Goal: Complete application form

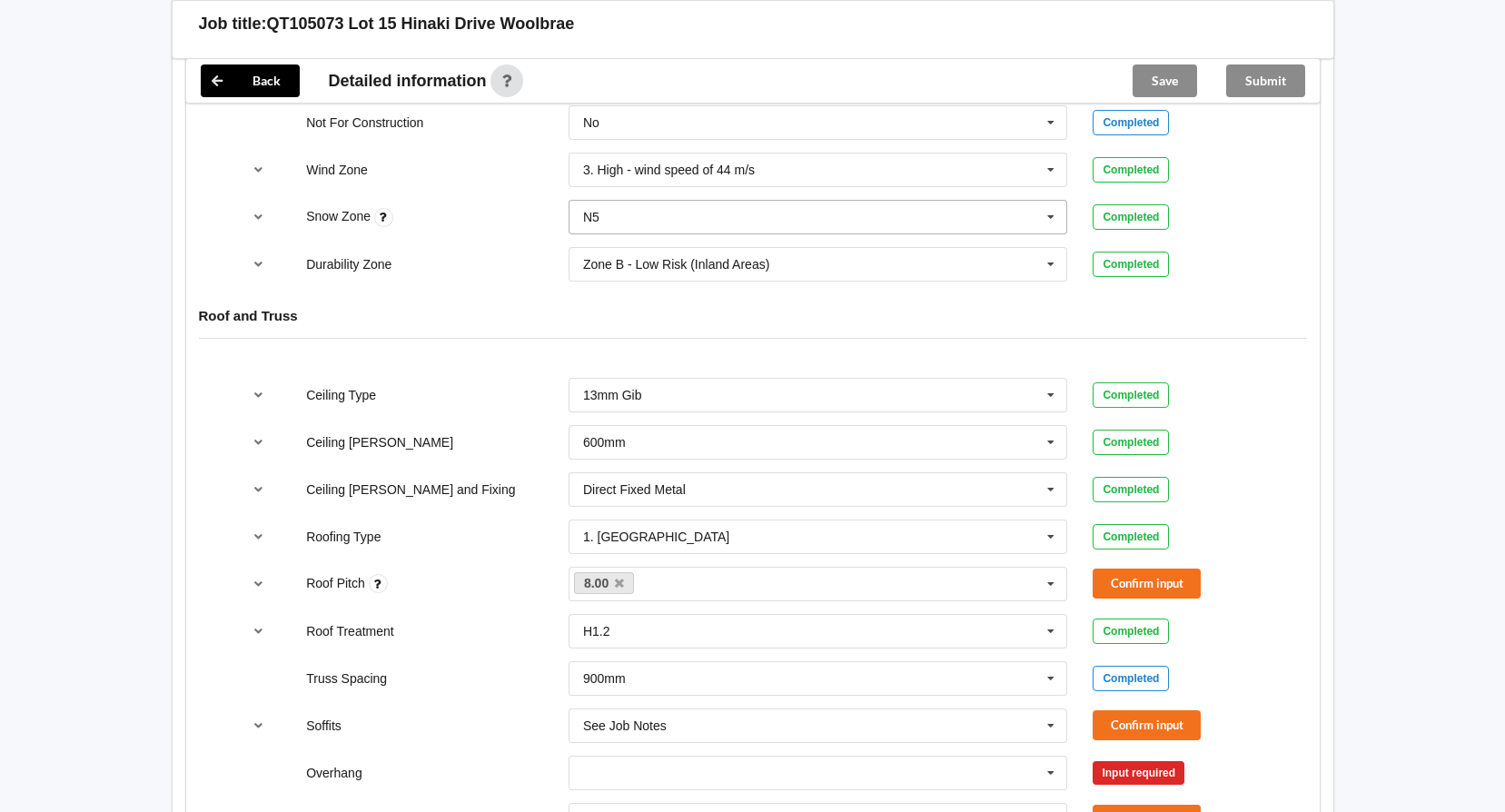
scroll to position [908, 0]
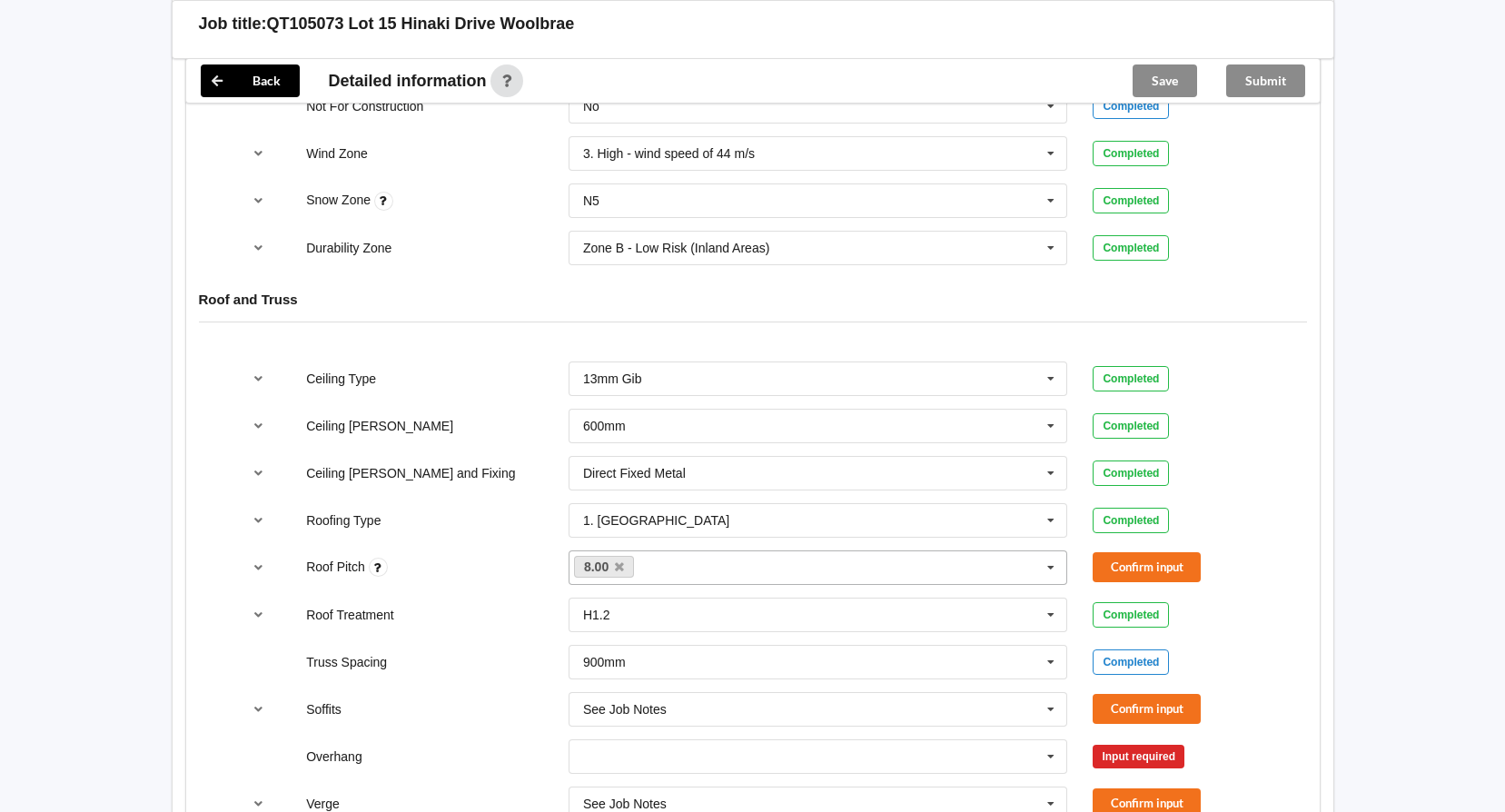
click at [825, 567] on div "8.00 None" at bounding box center [818, 568] width 499 height 35
type input "38"
click at [811, 603] on div "Add 38" at bounding box center [818, 600] width 497 height 34
click at [1172, 568] on button "Confirm input" at bounding box center [1147, 567] width 108 height 30
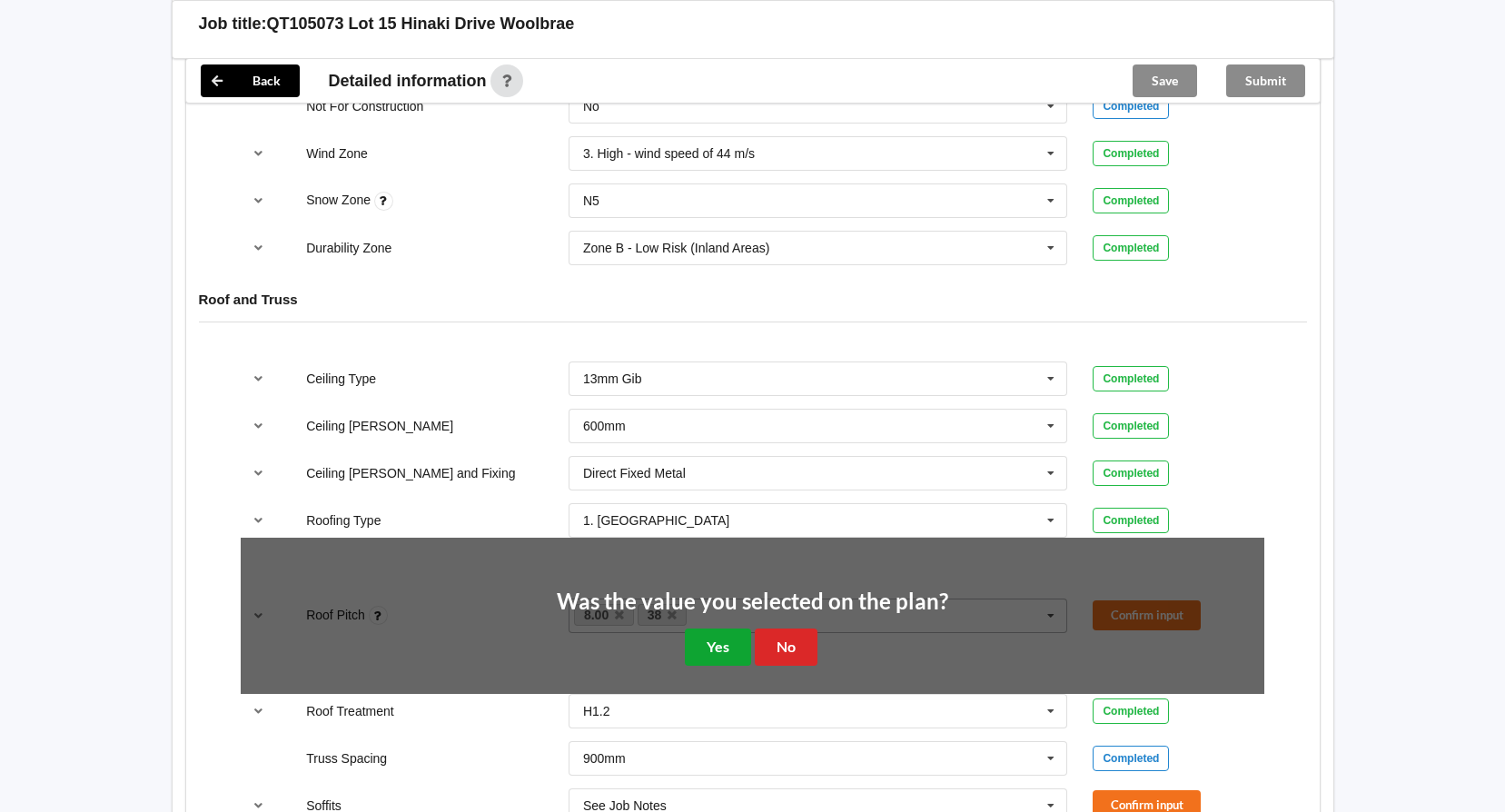
click at [735, 652] on button "Yes" at bounding box center [718, 647] width 67 height 37
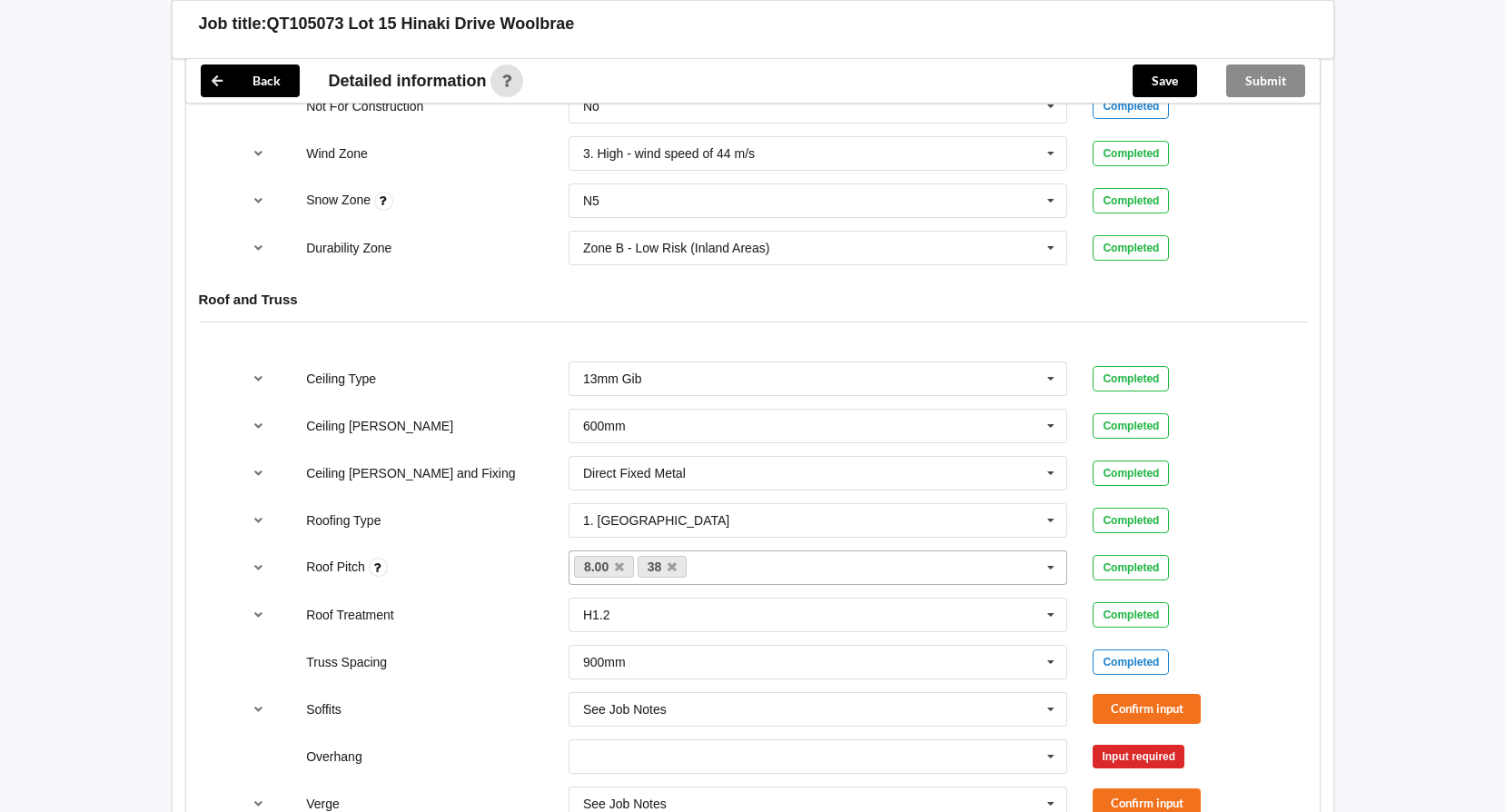
scroll to position [999, 0]
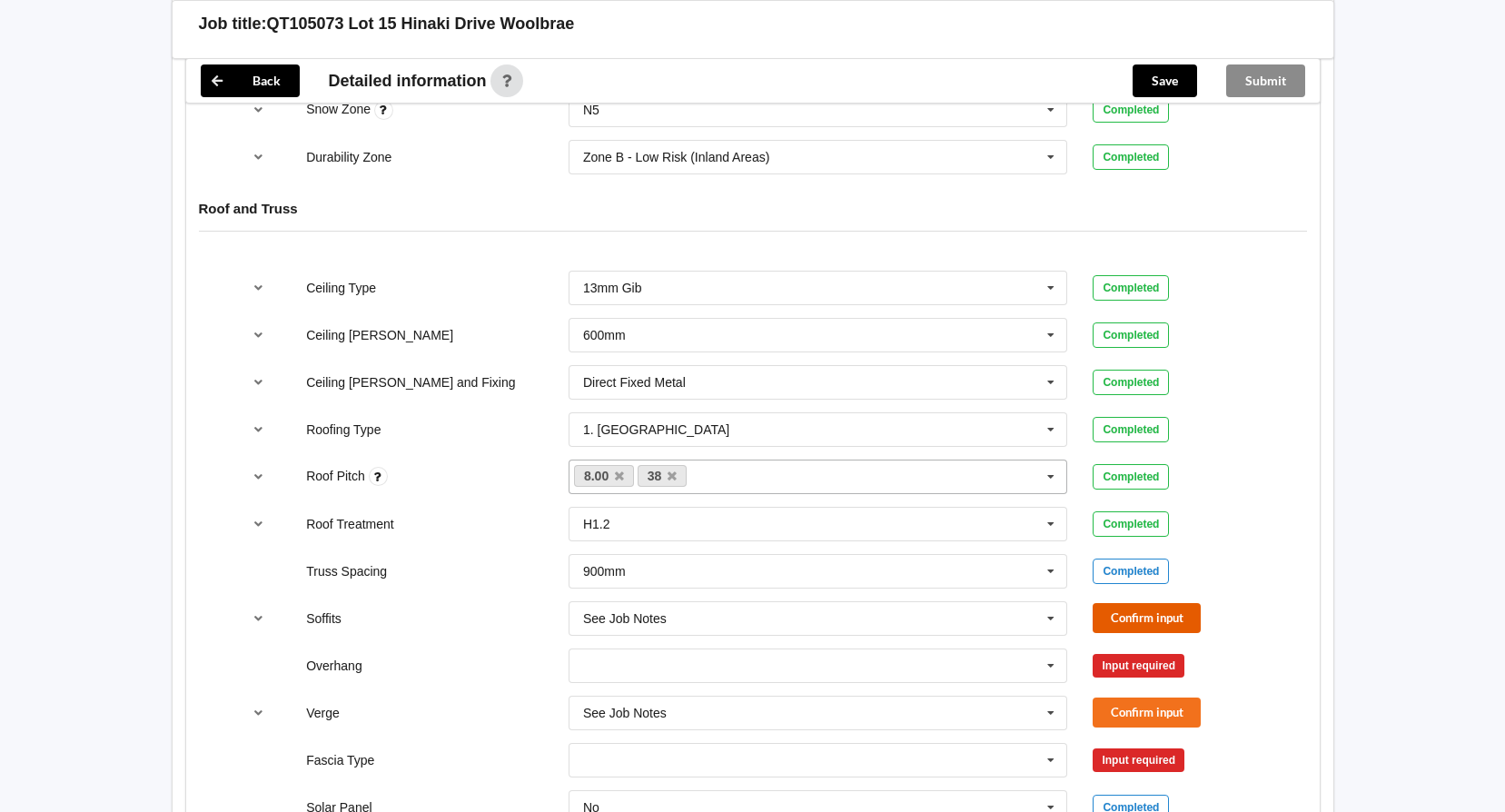
click at [1144, 613] on button "Confirm input" at bounding box center [1147, 617] width 108 height 30
click at [1057, 663] on icon at bounding box center [1051, 666] width 27 height 34
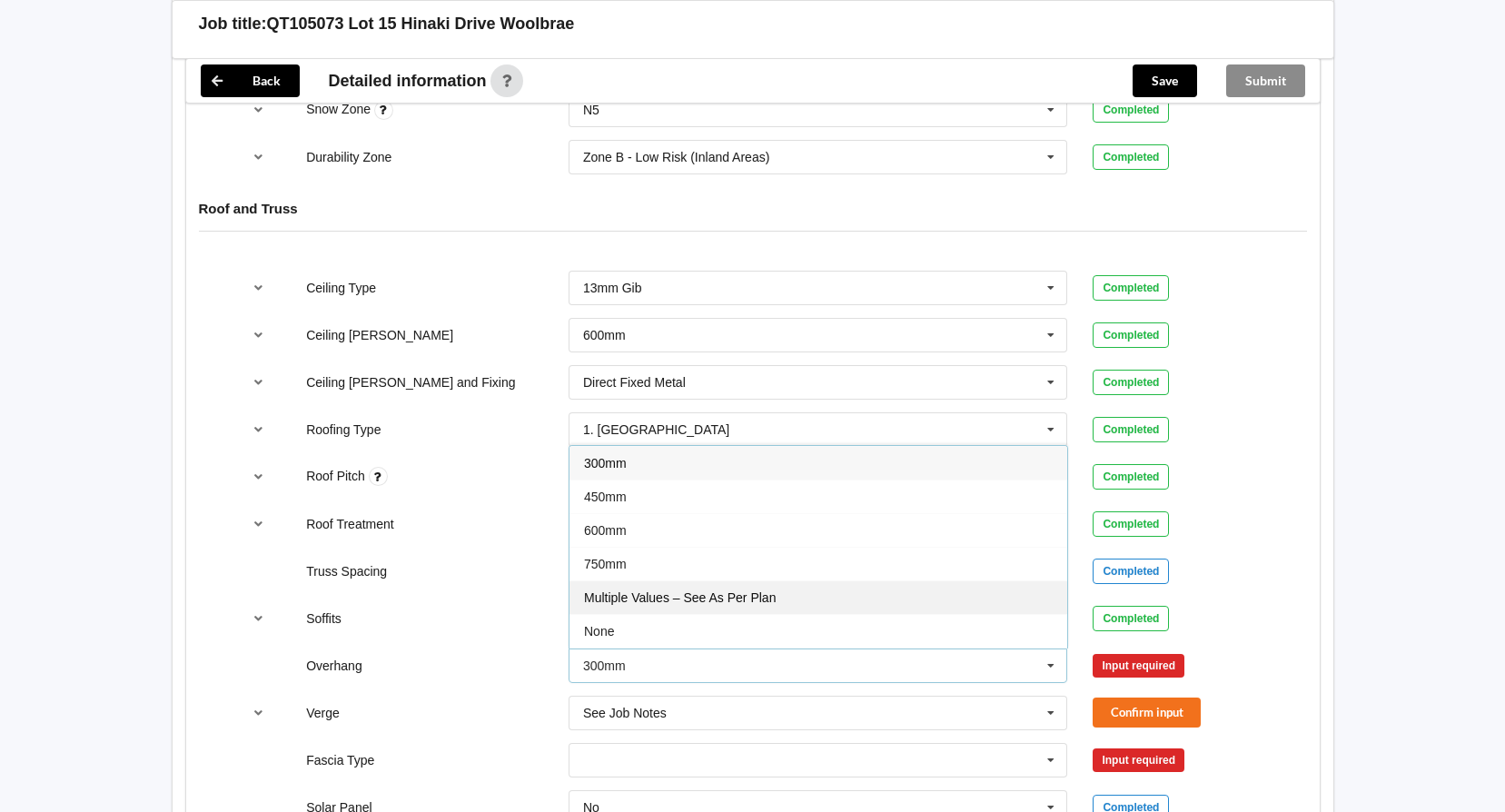
click at [936, 596] on div "Multiple Values – See As Per Plan" at bounding box center [818, 597] width 497 height 34
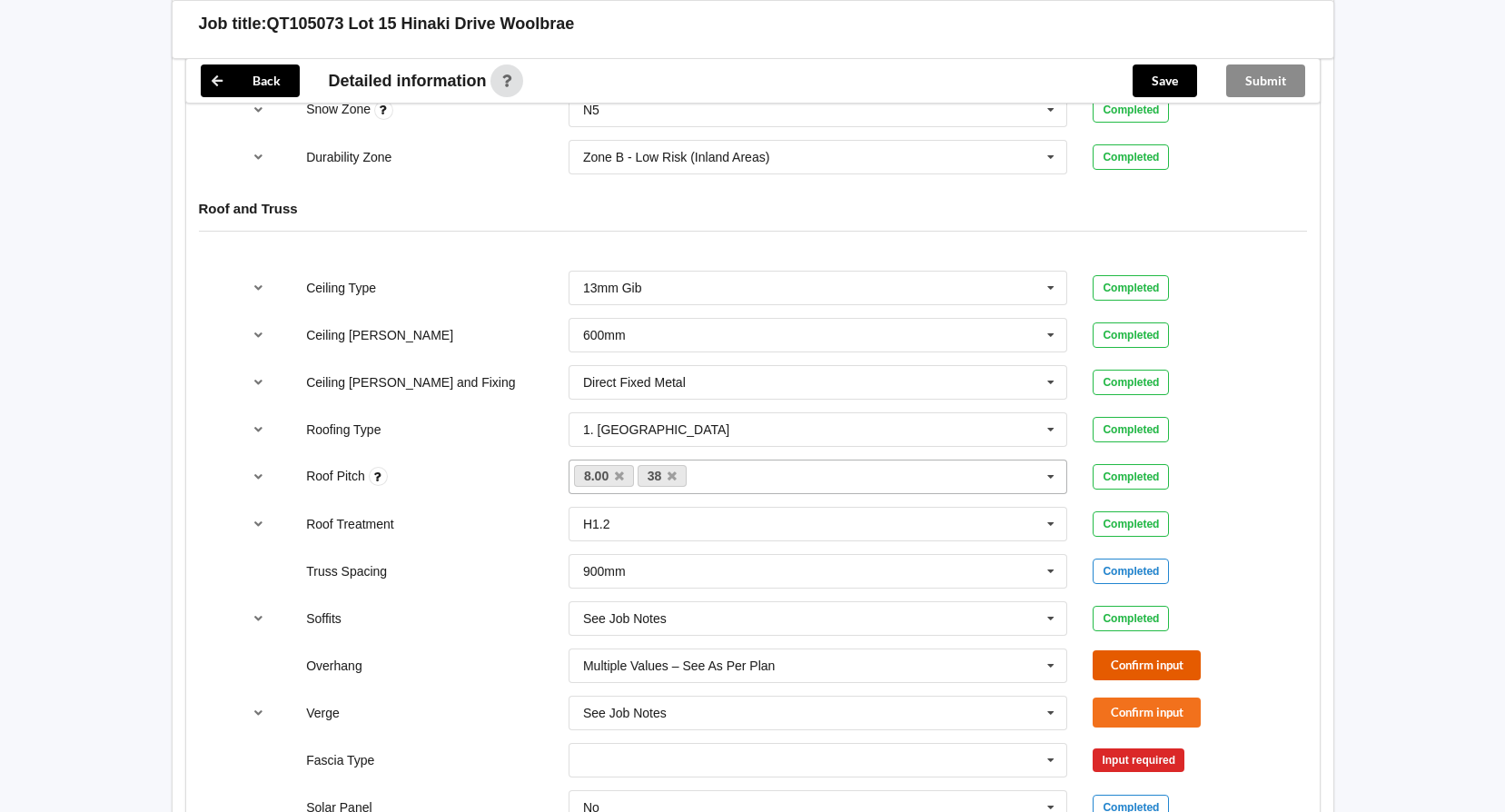
click at [1146, 662] on button "Confirm input" at bounding box center [1147, 665] width 108 height 30
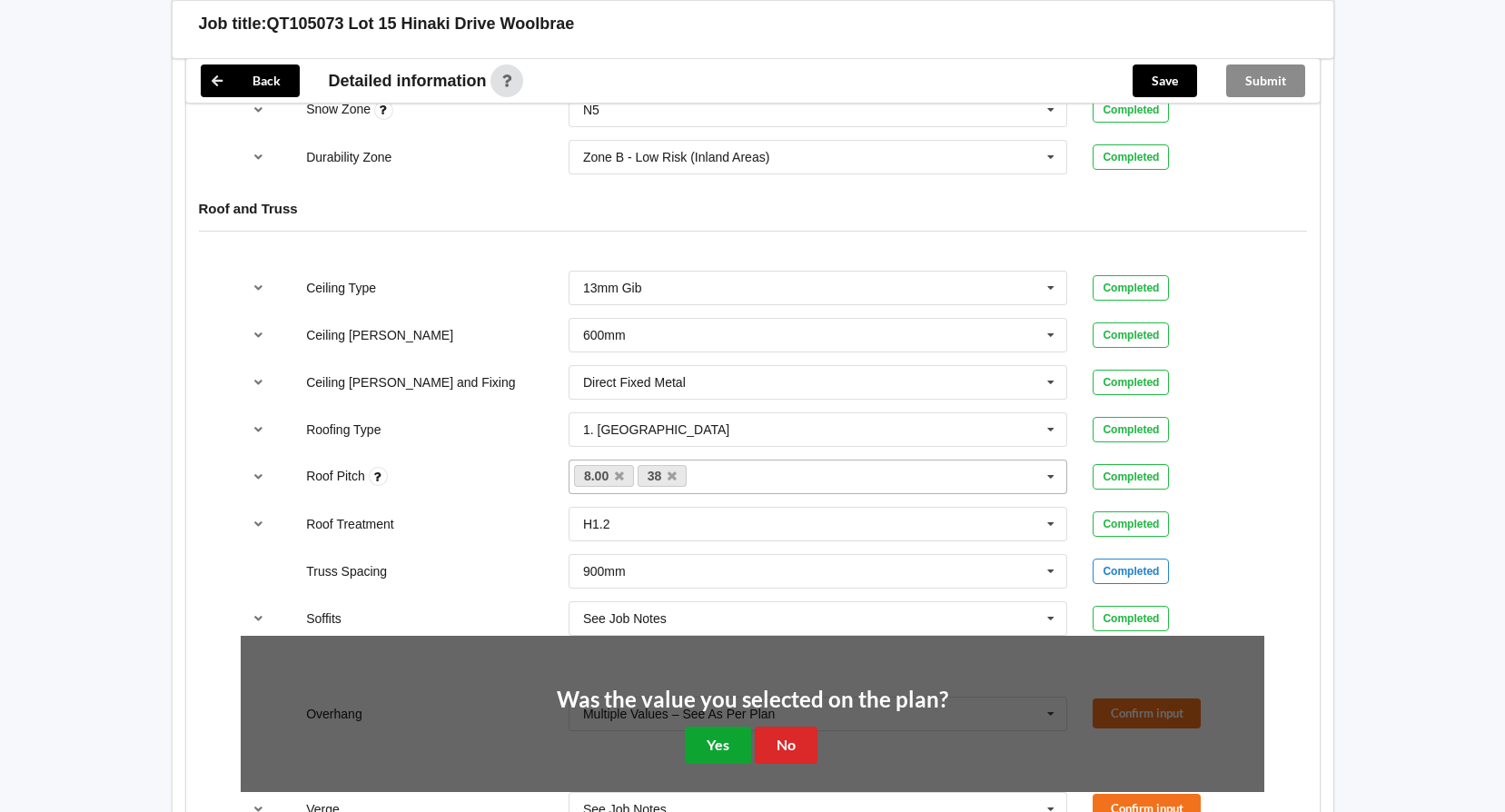
click at [720, 760] on button "Yes" at bounding box center [718, 745] width 67 height 37
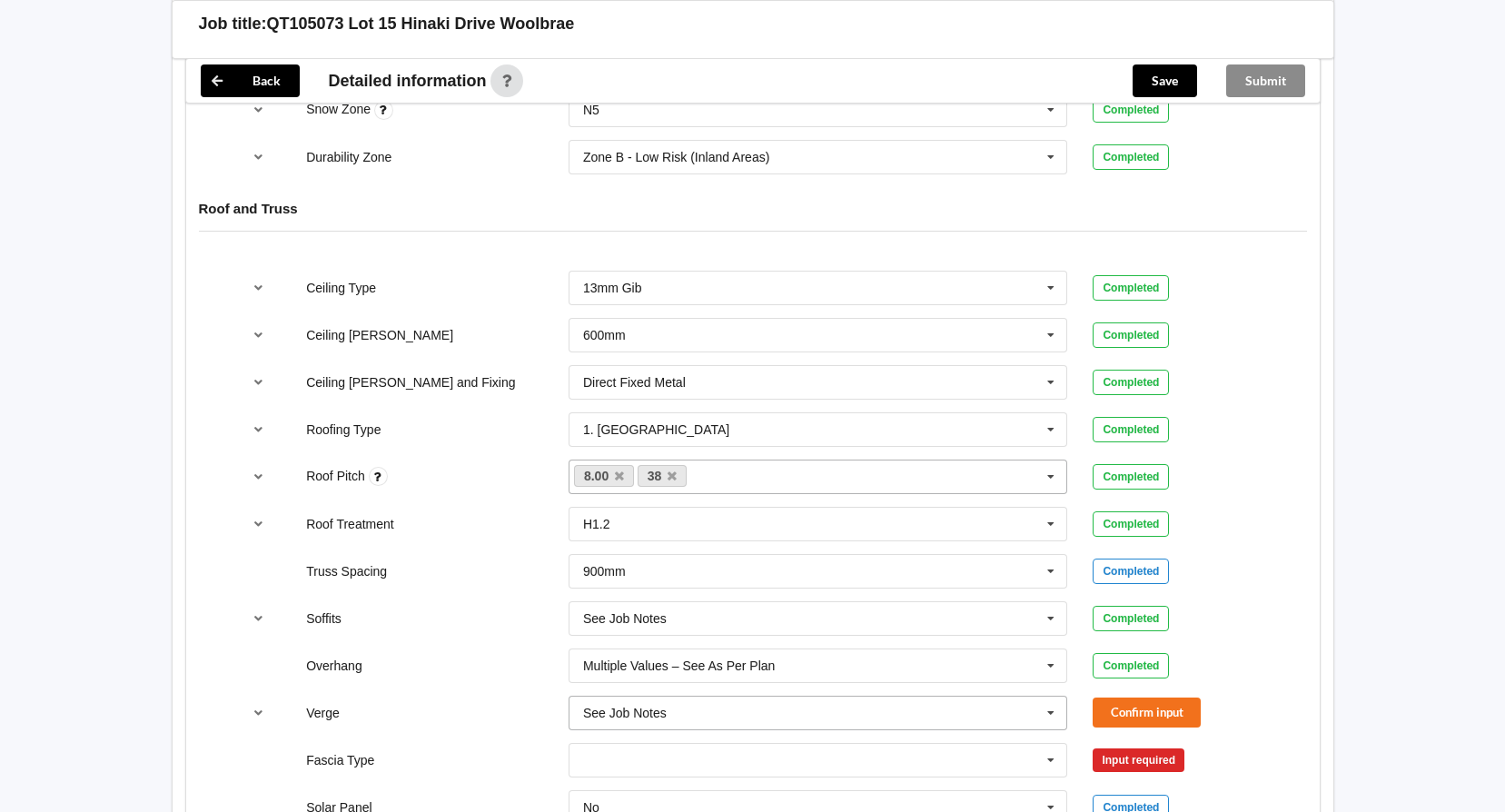
click at [1046, 714] on icon at bounding box center [1051, 713] width 27 height 34
click at [1164, 702] on button "Confirm input" at bounding box center [1147, 712] width 108 height 30
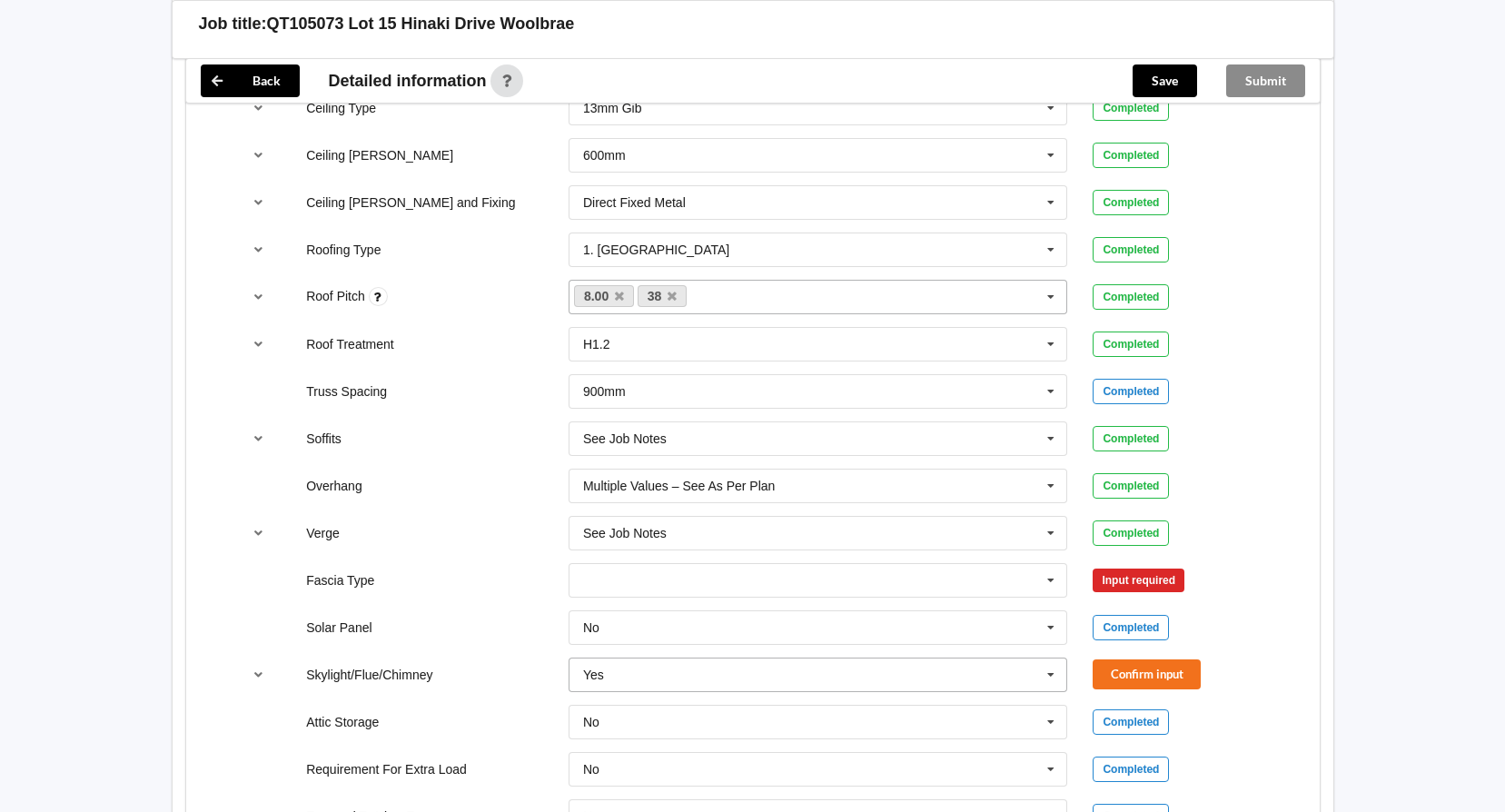
scroll to position [1181, 0]
click at [1062, 572] on icon at bounding box center [1051, 579] width 27 height 34
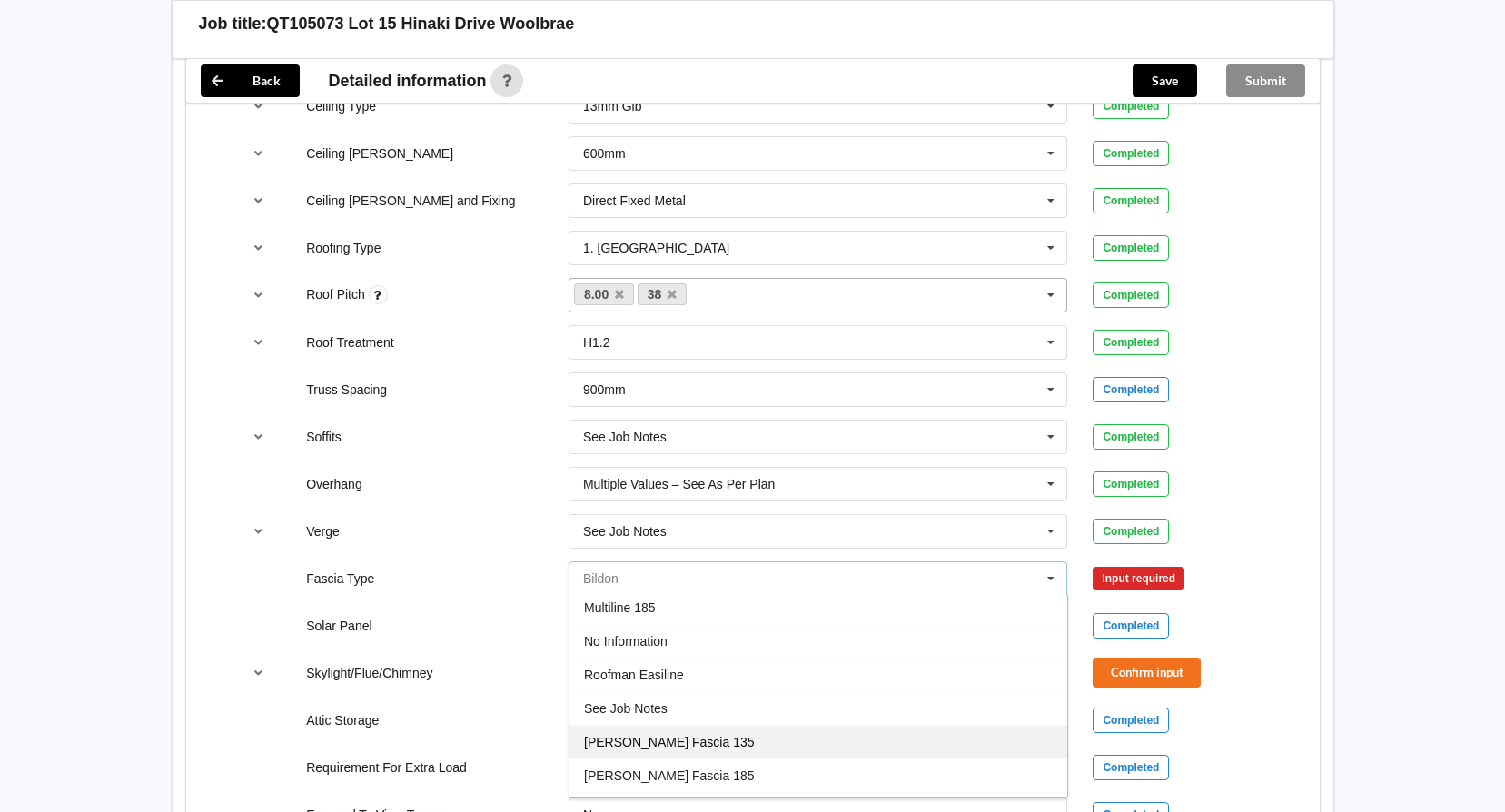
scroll to position [604, 0]
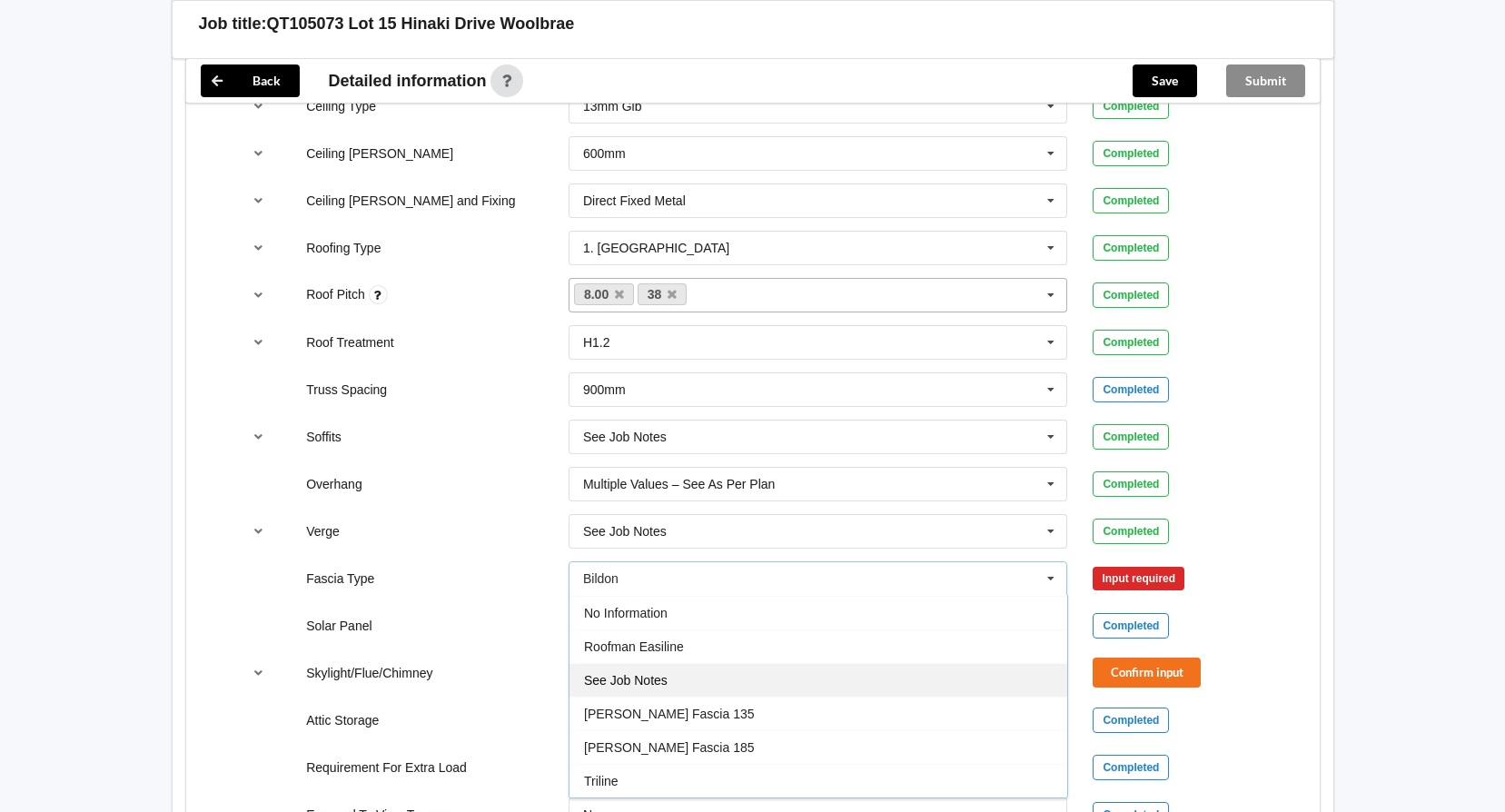
click at [802, 676] on div "See Job Notes" at bounding box center [818, 679] width 497 height 34
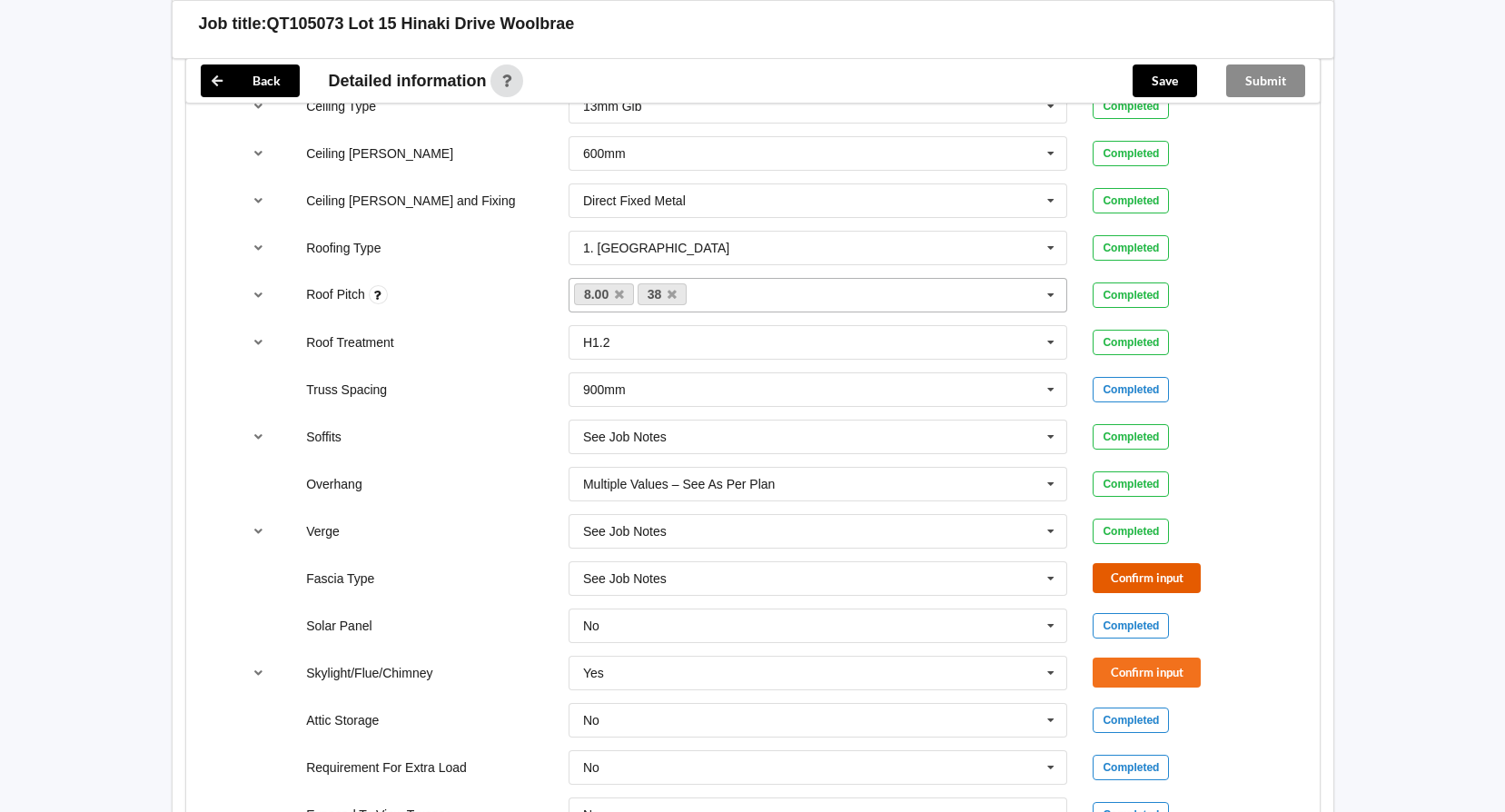
click at [1141, 574] on button "Confirm input" at bounding box center [1147, 578] width 108 height 30
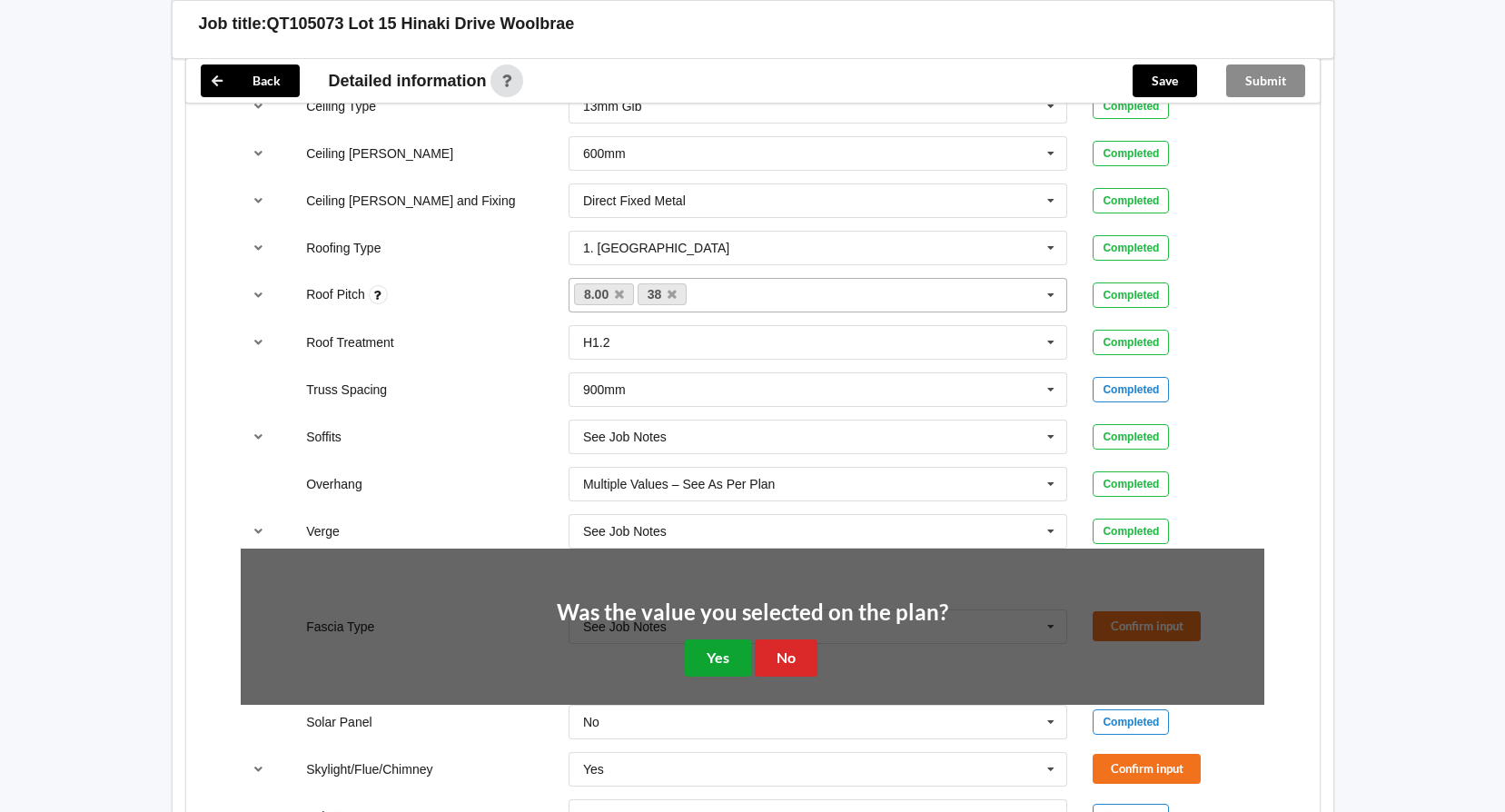
click at [724, 668] on button "Yes" at bounding box center [718, 658] width 67 height 37
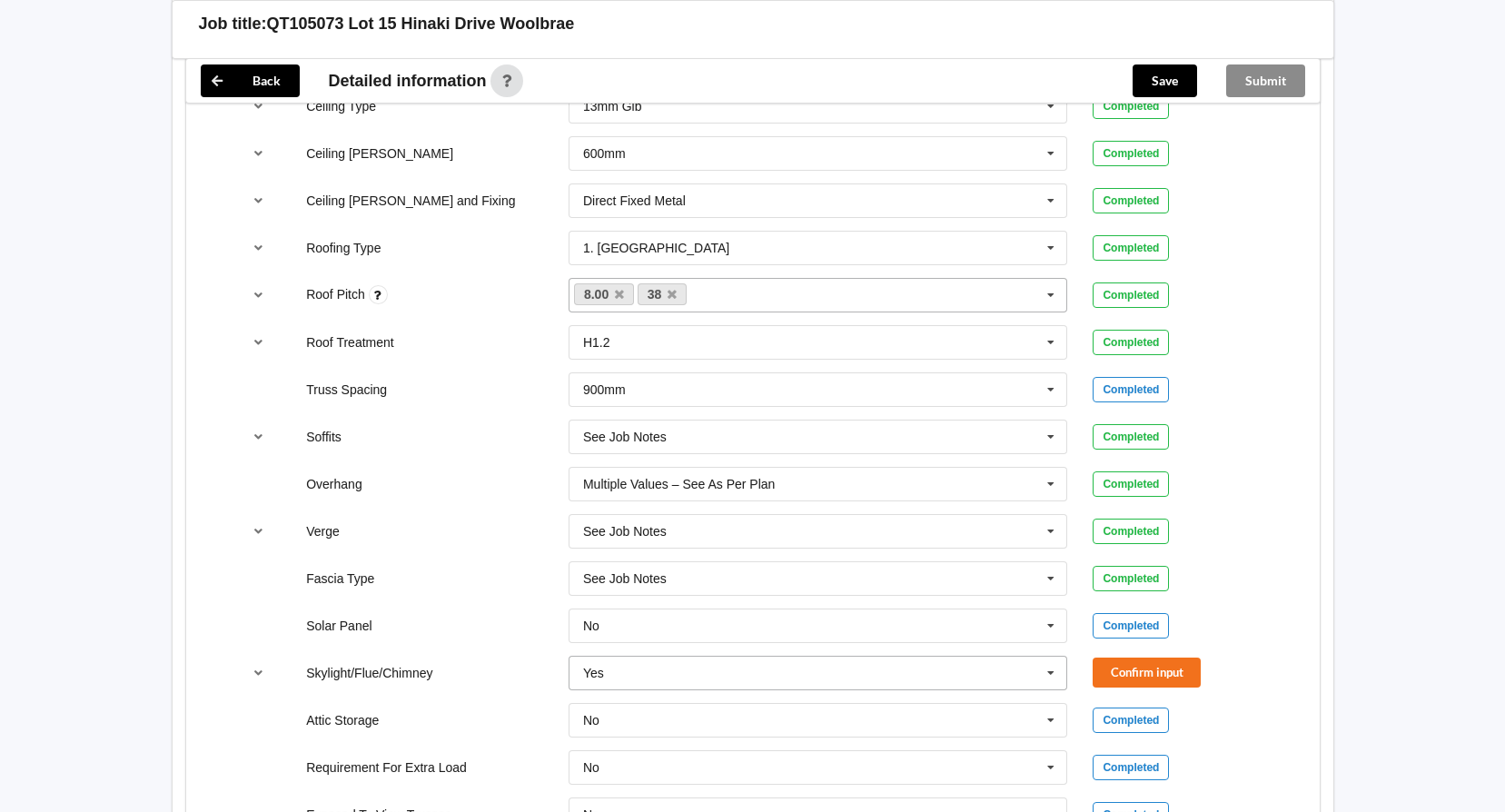
click at [1062, 670] on icon at bounding box center [1051, 674] width 27 height 34
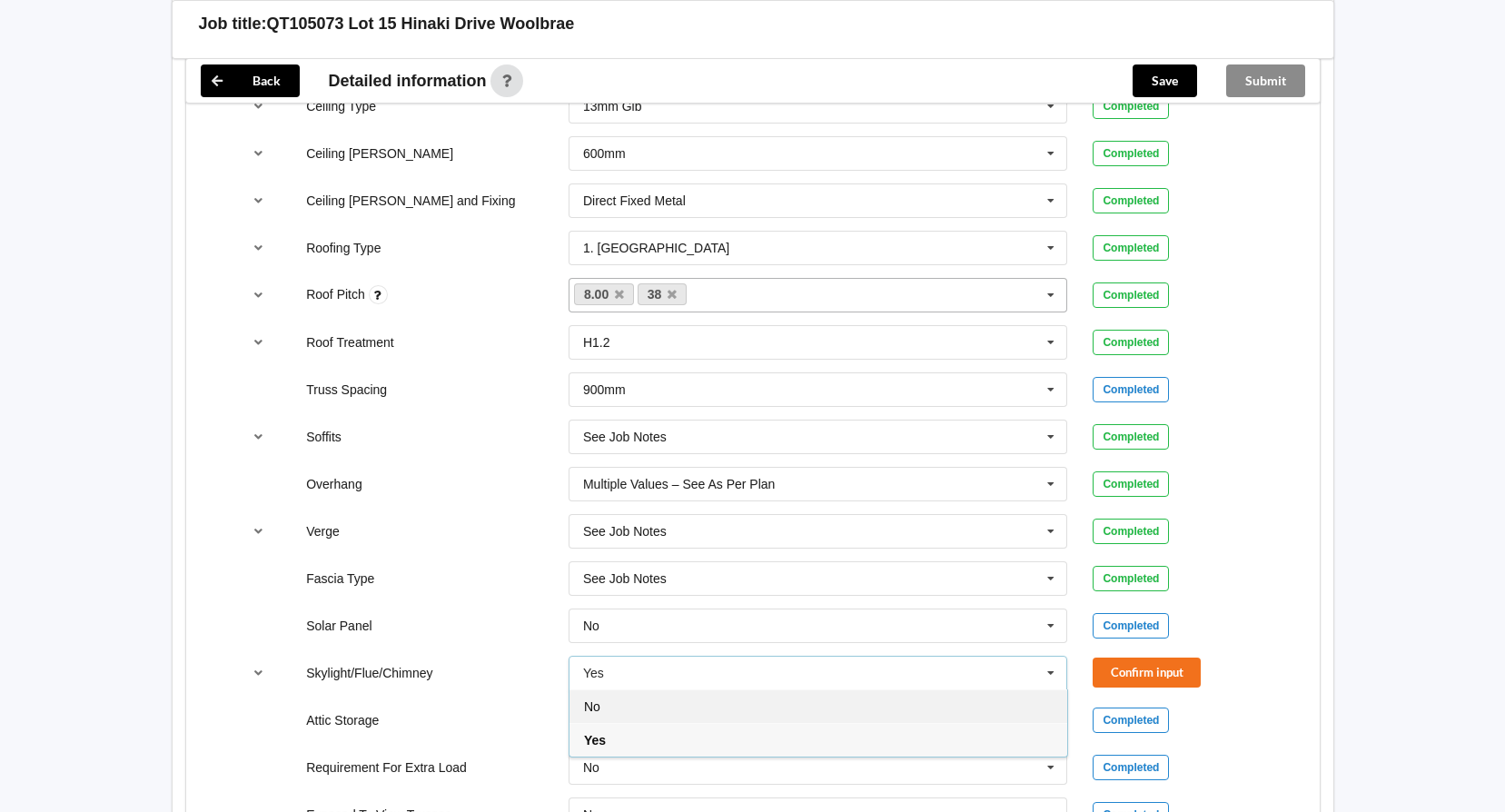
click at [881, 704] on div "No" at bounding box center [818, 706] width 497 height 34
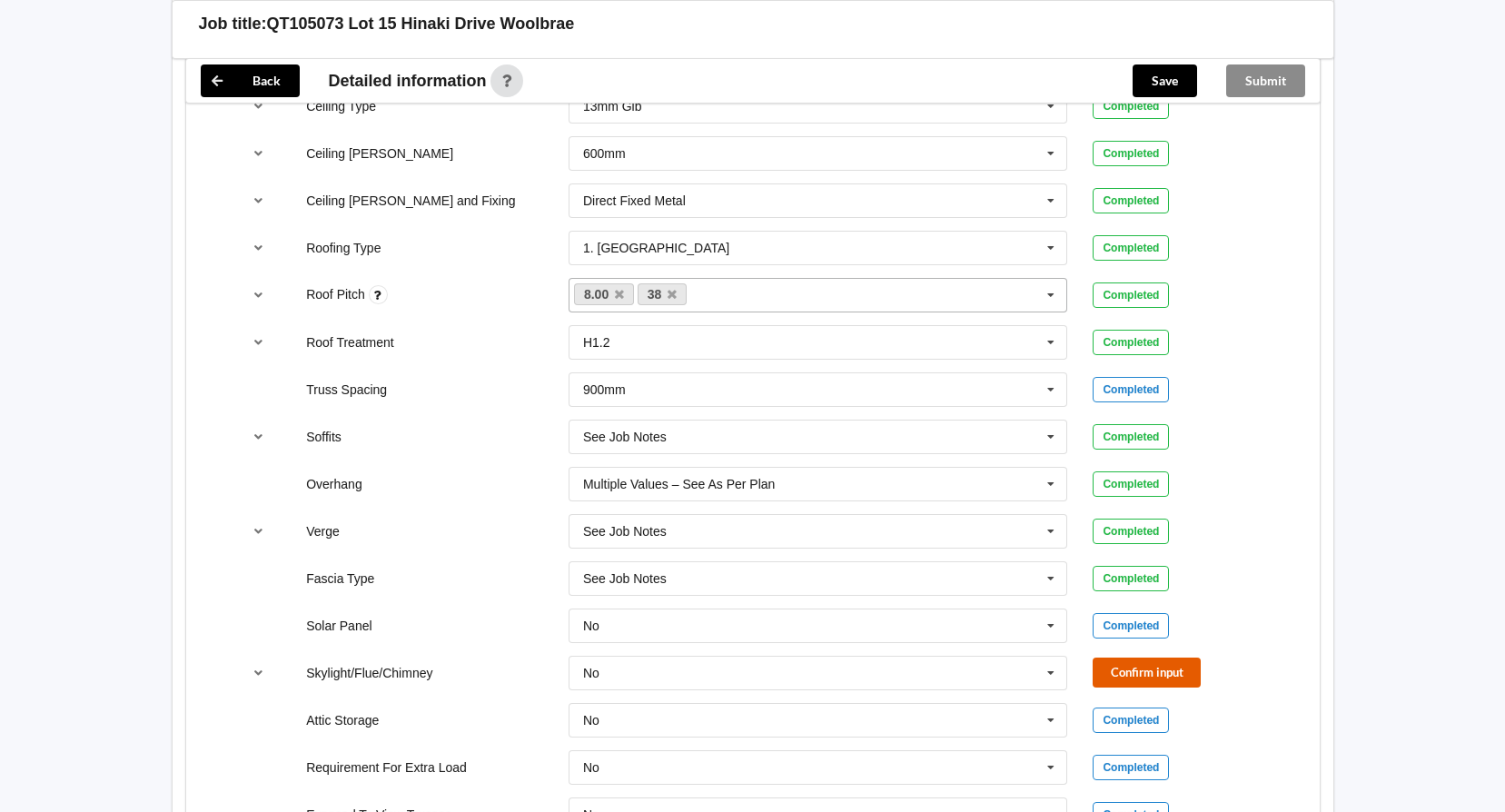
click at [1162, 672] on button "Confirm input" at bounding box center [1147, 672] width 108 height 30
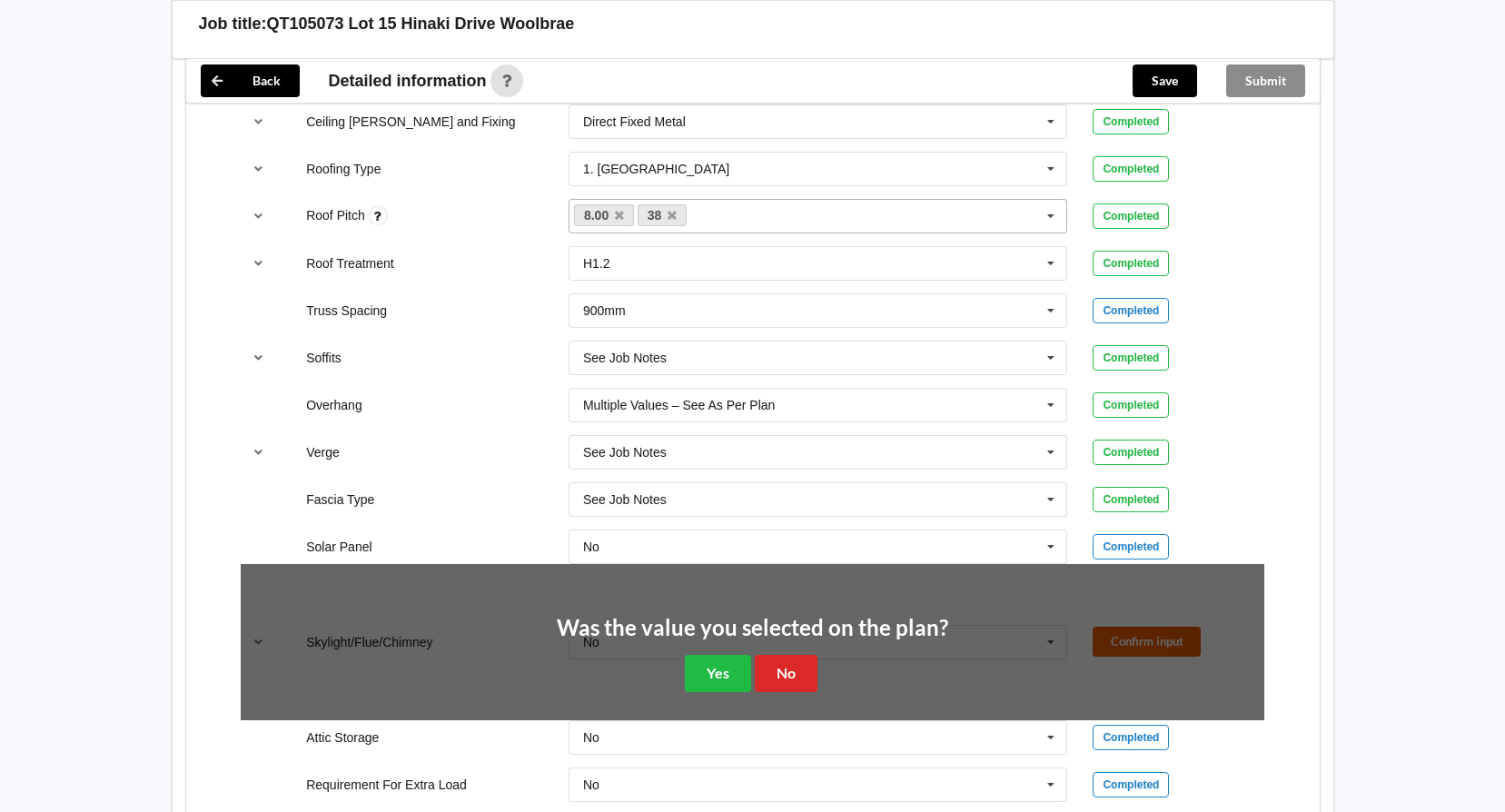
scroll to position [1363, 0]
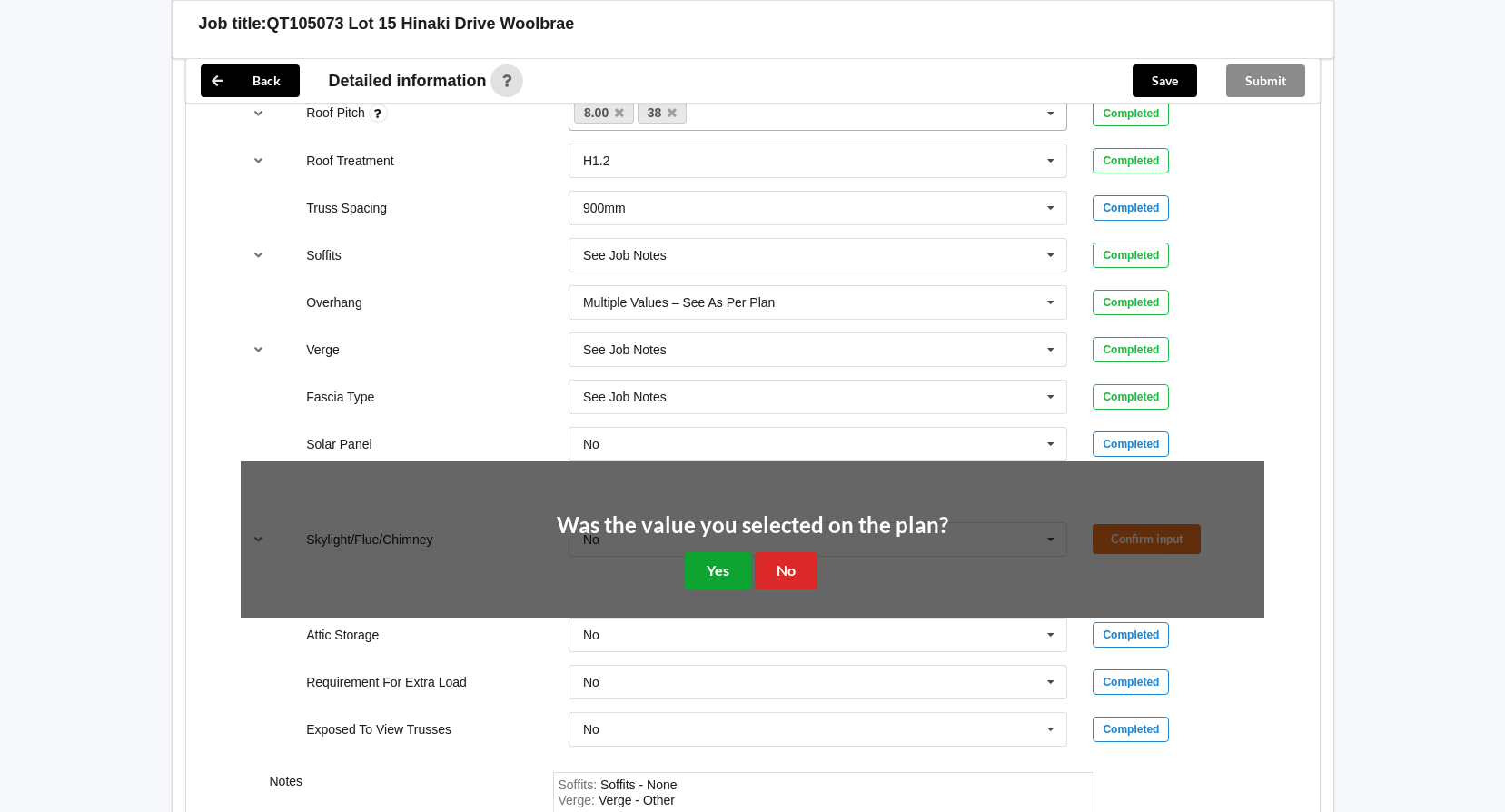
click at [701, 576] on button "Yes" at bounding box center [718, 571] width 67 height 37
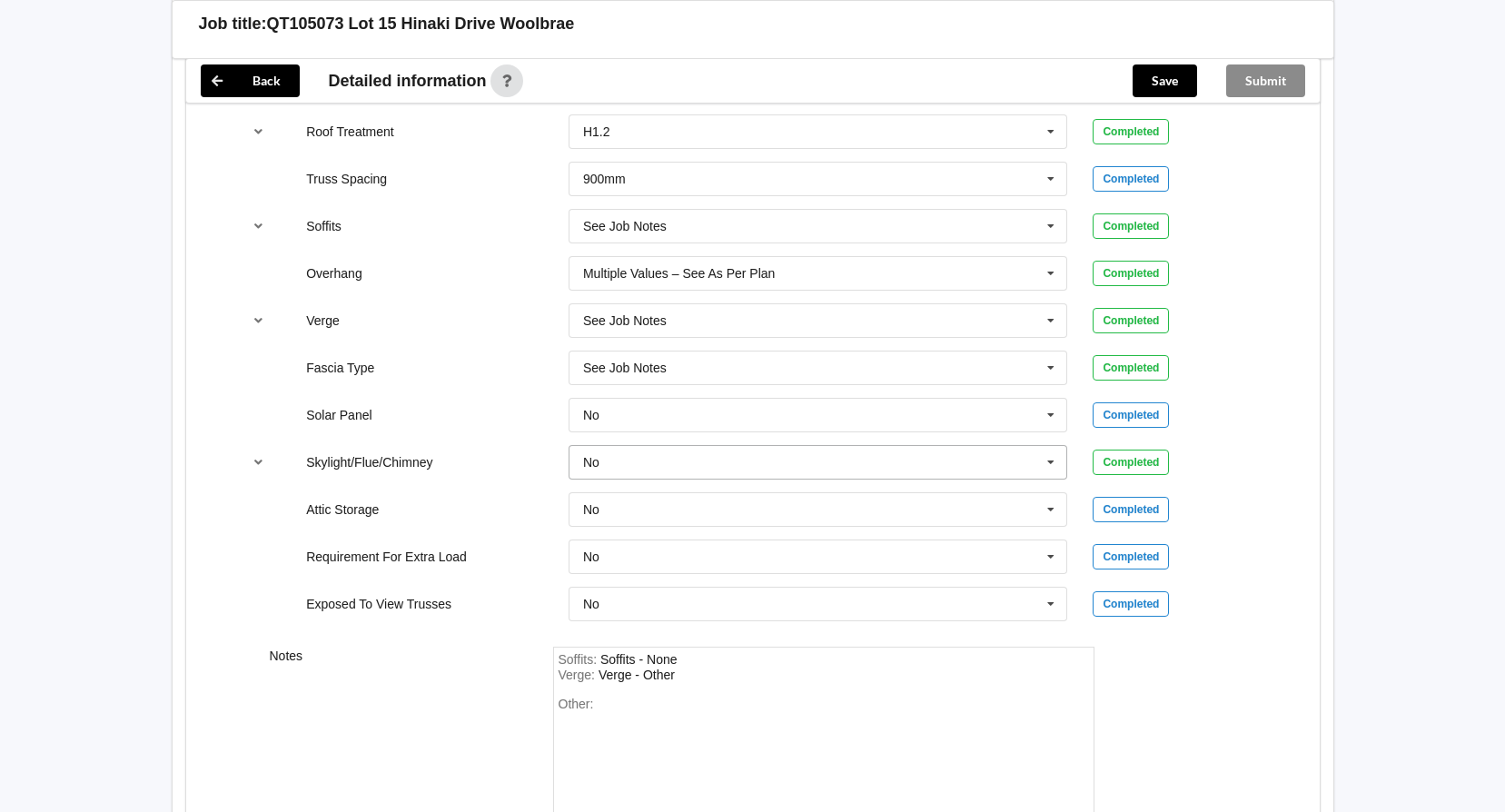
scroll to position [1540, 0]
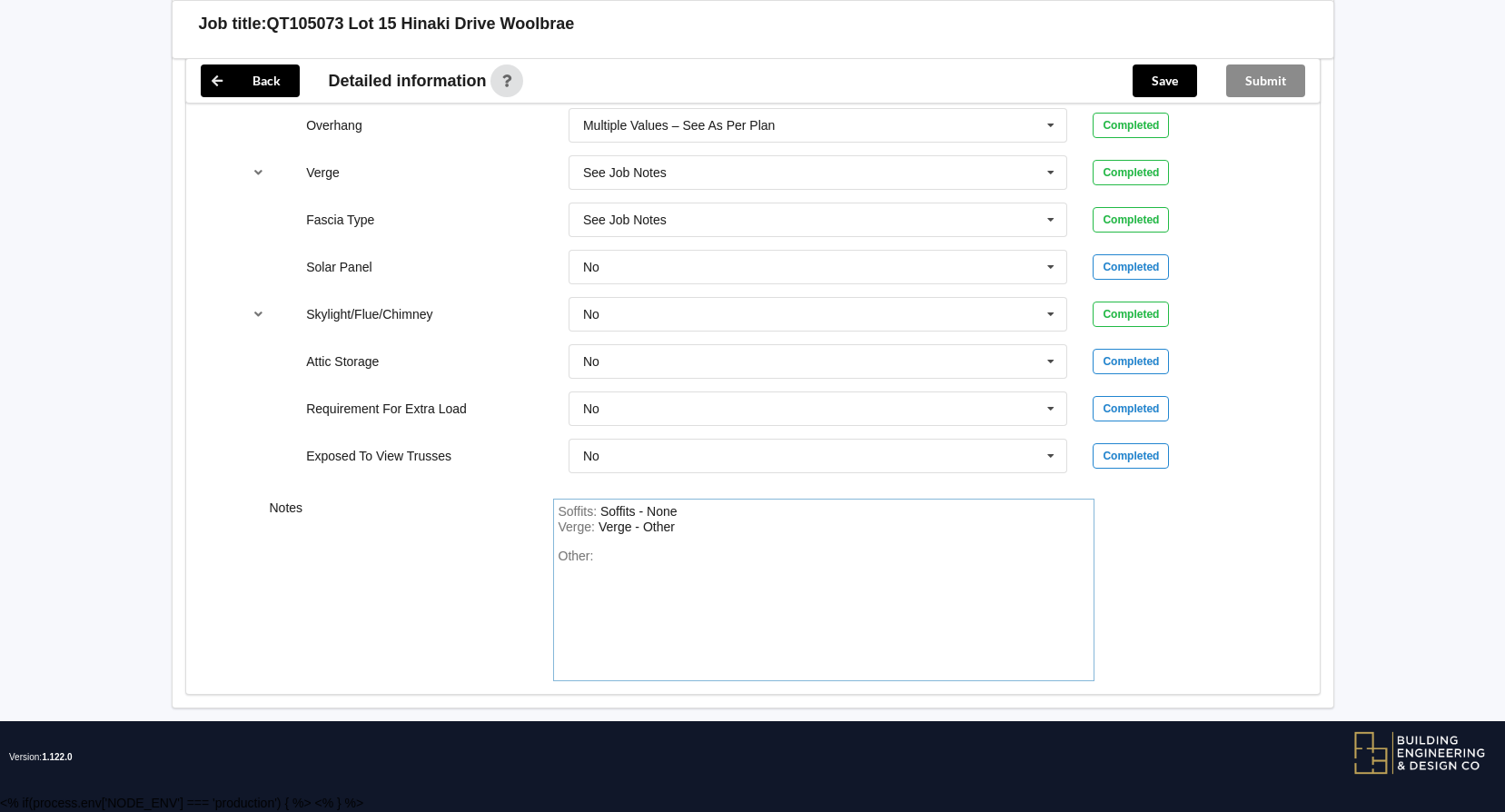
click at [648, 555] on div "Other:" at bounding box center [824, 612] width 530 height 127
click at [1136, 83] on button "Save" at bounding box center [1164, 81] width 65 height 33
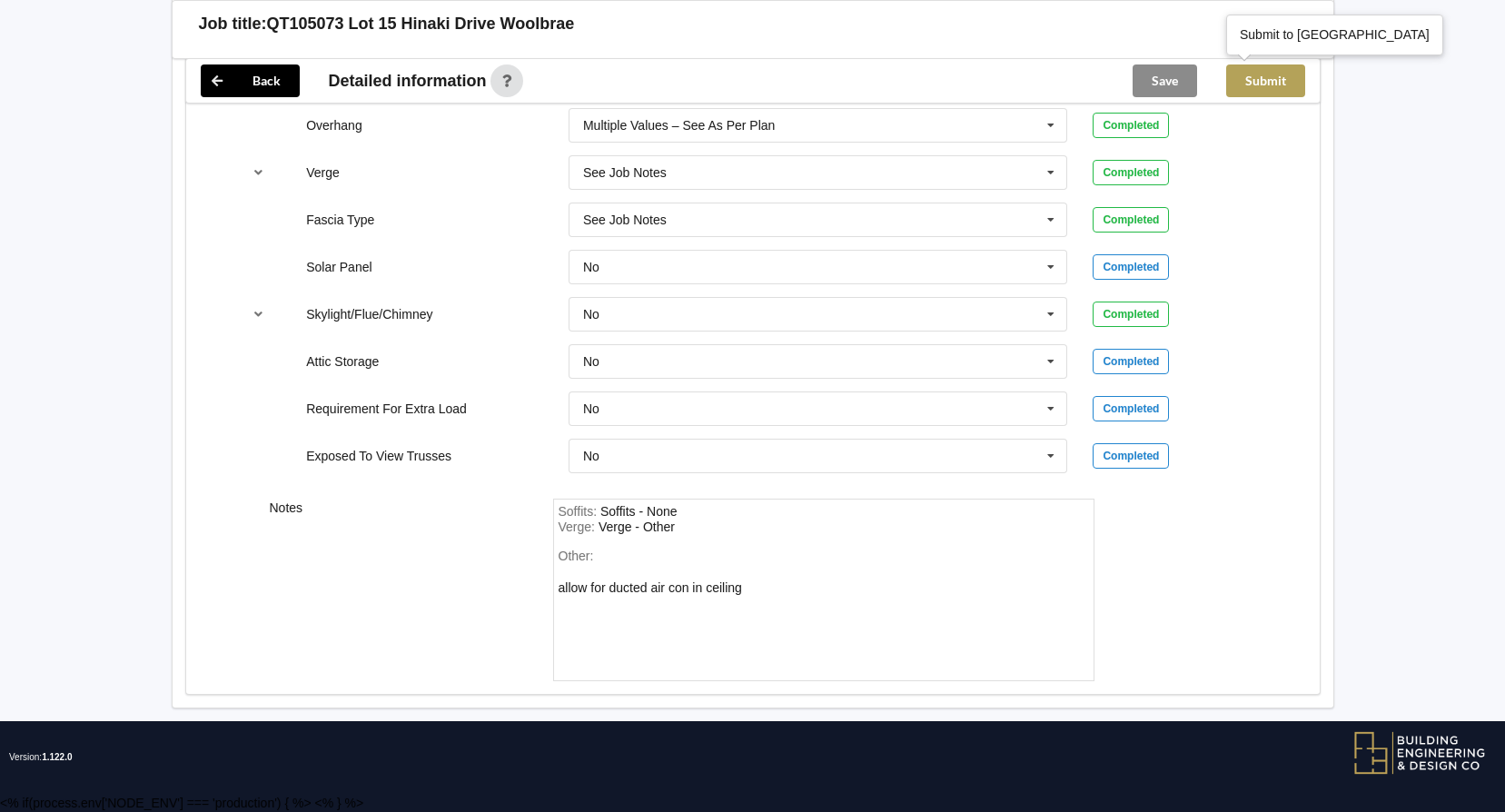
click at [1279, 86] on button "Submit" at bounding box center [1266, 81] width 79 height 33
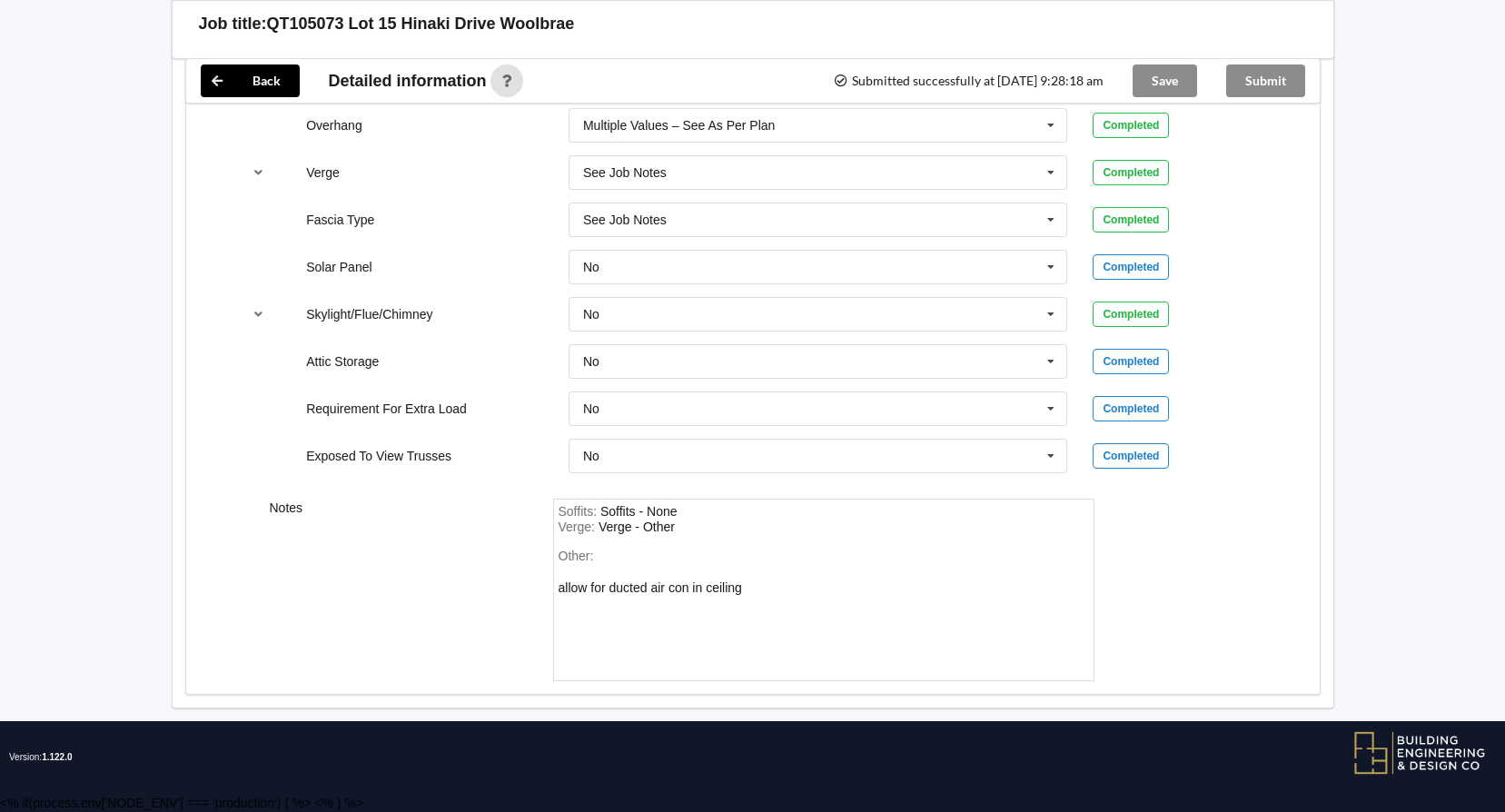
scroll to position [1365, 0]
